Goal: Find specific page/section: Find specific page/section

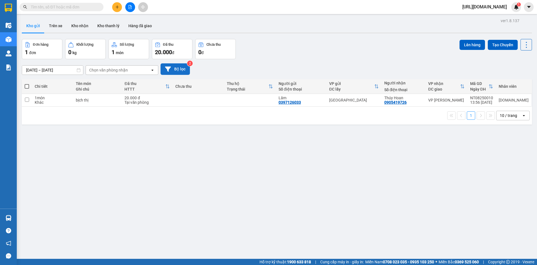
click at [177, 68] on button "Bộ lọc" at bounding box center [175, 68] width 29 height 11
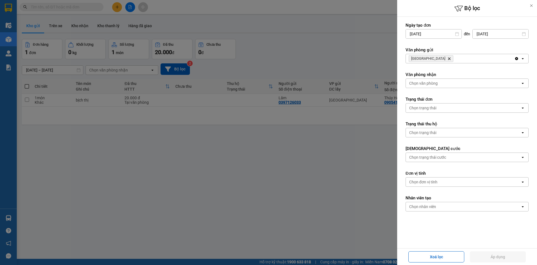
click at [174, 144] on div at bounding box center [268, 132] width 537 height 265
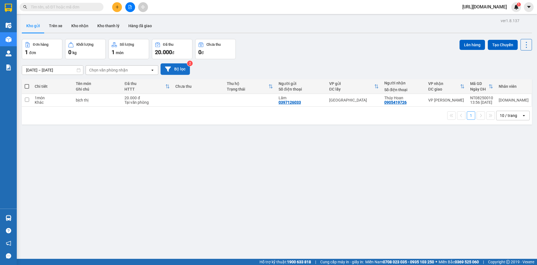
click at [167, 70] on icon at bounding box center [168, 68] width 6 height 5
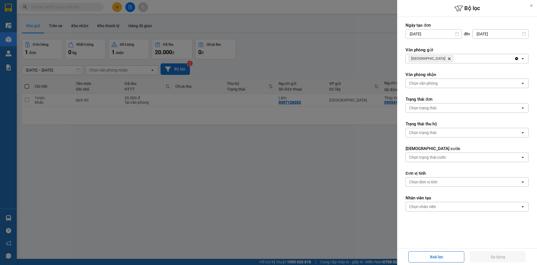
click at [448, 59] on icon "Nha Trang, close by backspace" at bounding box center [449, 58] width 3 height 3
click at [432, 59] on div "Chọn văn phòng" at bounding box center [424, 59] width 29 height 6
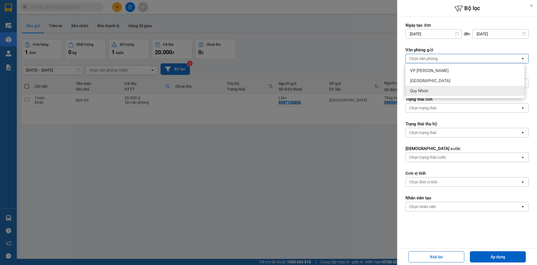
click at [323, 142] on div at bounding box center [268, 132] width 537 height 265
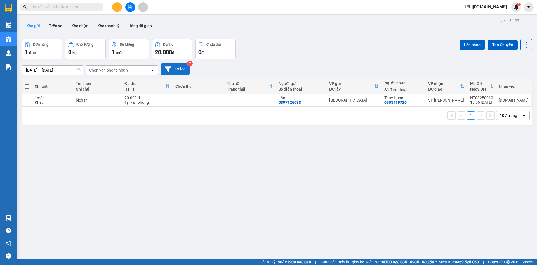
click at [178, 66] on button "Bộ lọc" at bounding box center [175, 68] width 29 height 11
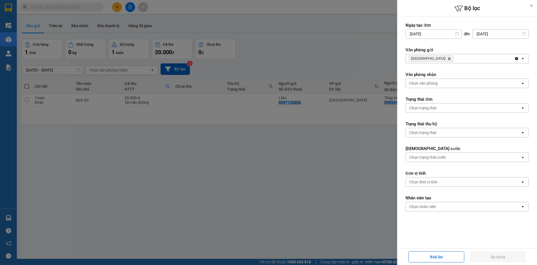
click at [467, 57] on div "Nha Trang Delete" at bounding box center [460, 58] width 109 height 9
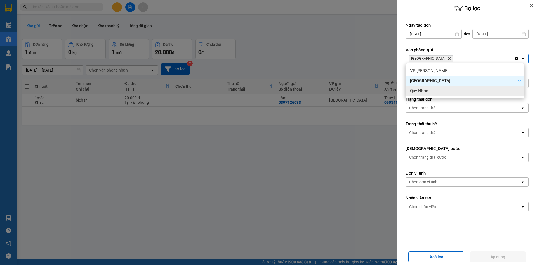
click at [436, 107] on div "Chọn trạng thái" at bounding box center [423, 108] width 27 height 6
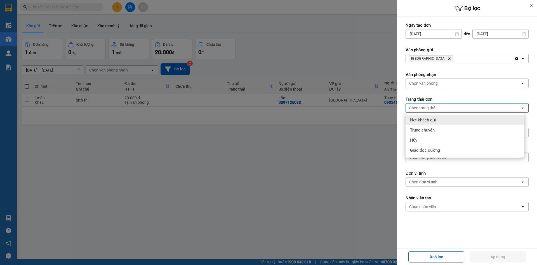
click at [443, 85] on div "Chọn văn phòng" at bounding box center [463, 83] width 115 height 9
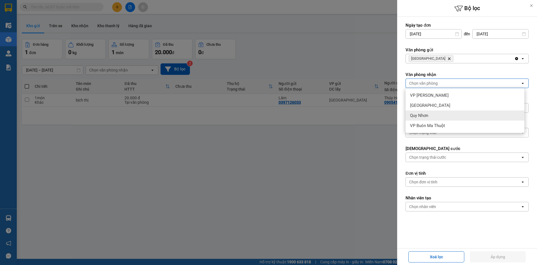
click at [353, 154] on div at bounding box center [268, 132] width 537 height 265
